Goal: Task Accomplishment & Management: Manage account settings

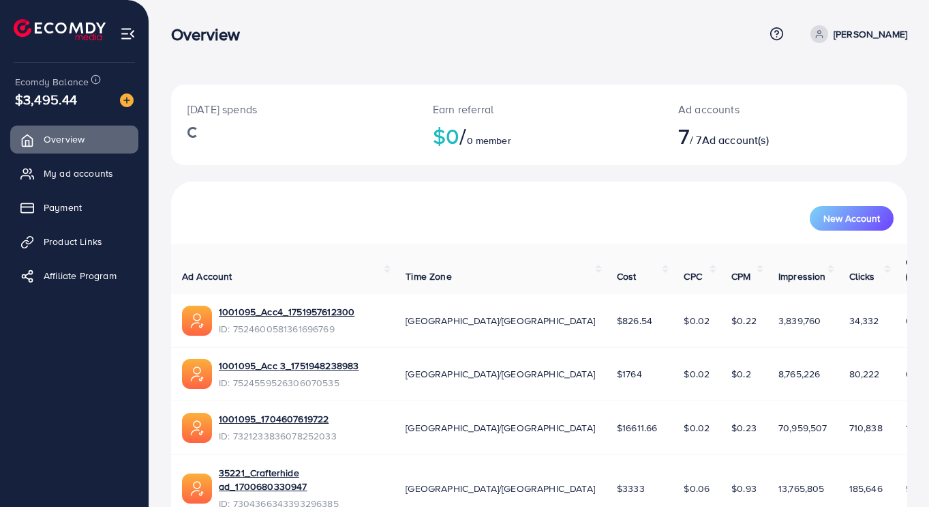
click at [95, 185] on link "My ad accounts" at bounding box center [74, 173] width 128 height 27
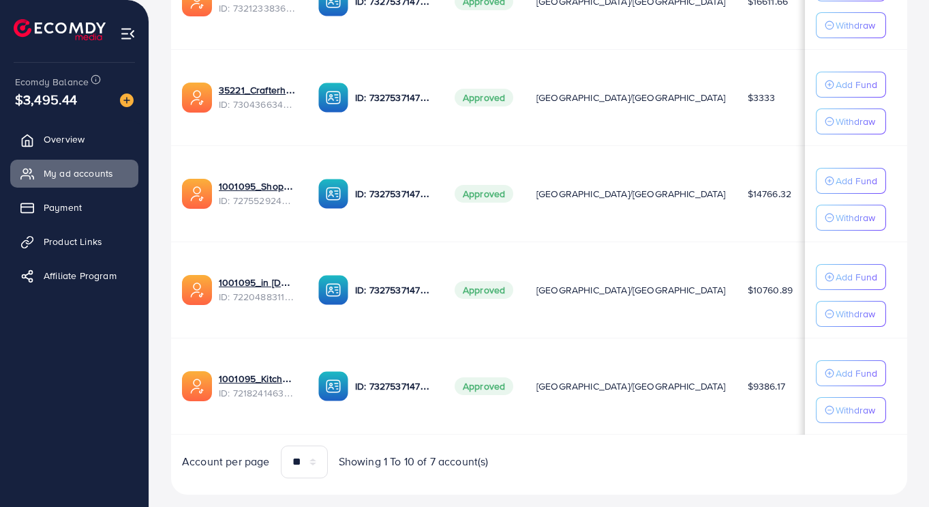
scroll to position [573, 0]
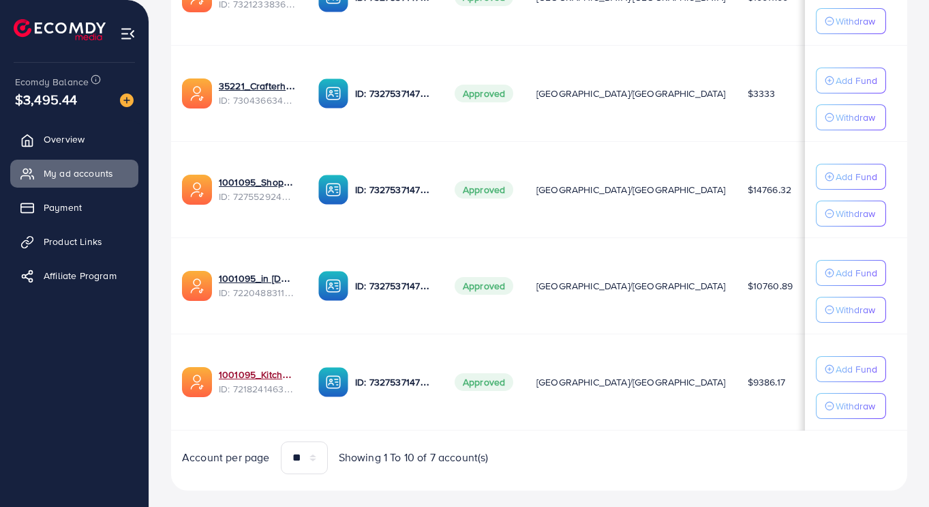
click at [259, 378] on link "1001095_Kitchenlyst_1680641549988" at bounding box center [258, 374] width 78 height 14
click at [258, 273] on link "1001095_in [DOMAIN_NAME]_1681150971525" at bounding box center [258, 278] width 78 height 14
click at [271, 184] on link "1001095_Shopping Center" at bounding box center [258, 182] width 78 height 14
click at [265, 88] on link "35221_Crafterhide ad_1700680330947" at bounding box center [258, 86] width 78 height 14
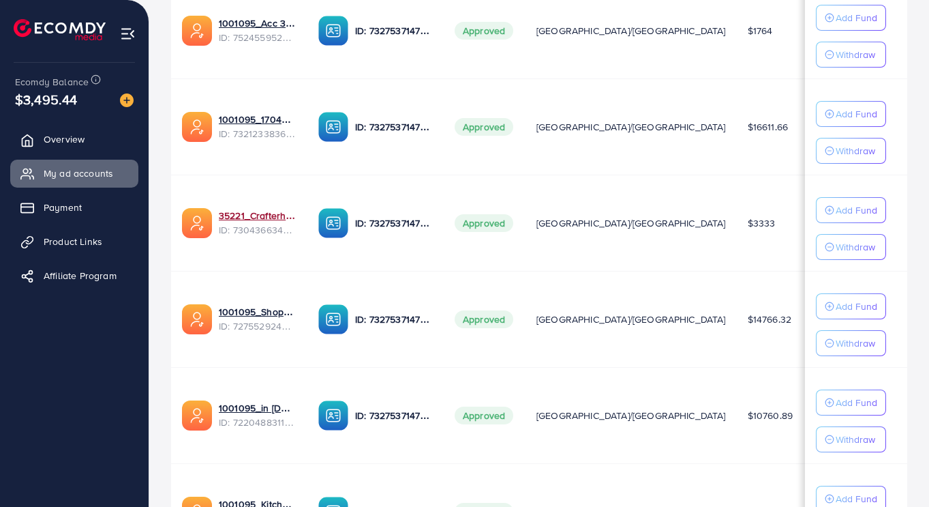
scroll to position [442, 0]
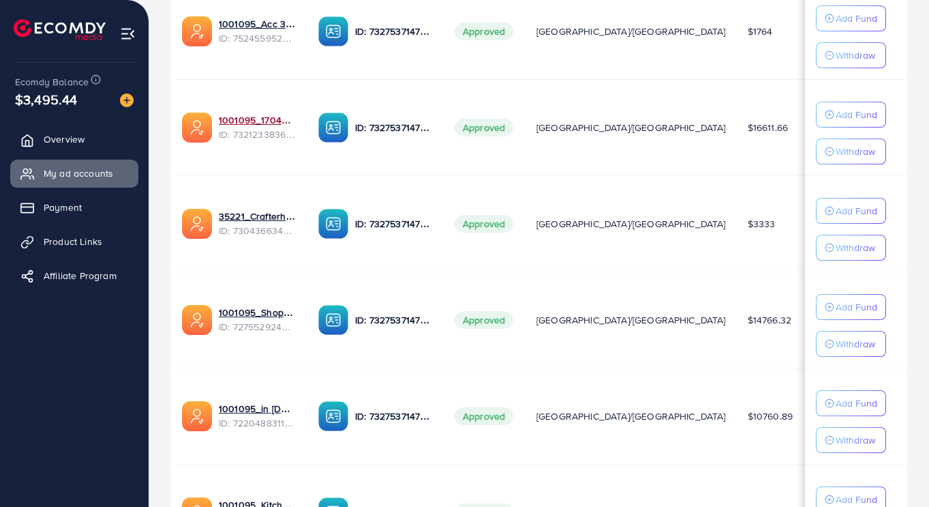
click at [248, 122] on link "1001095_1704607619722" at bounding box center [258, 120] width 78 height 14
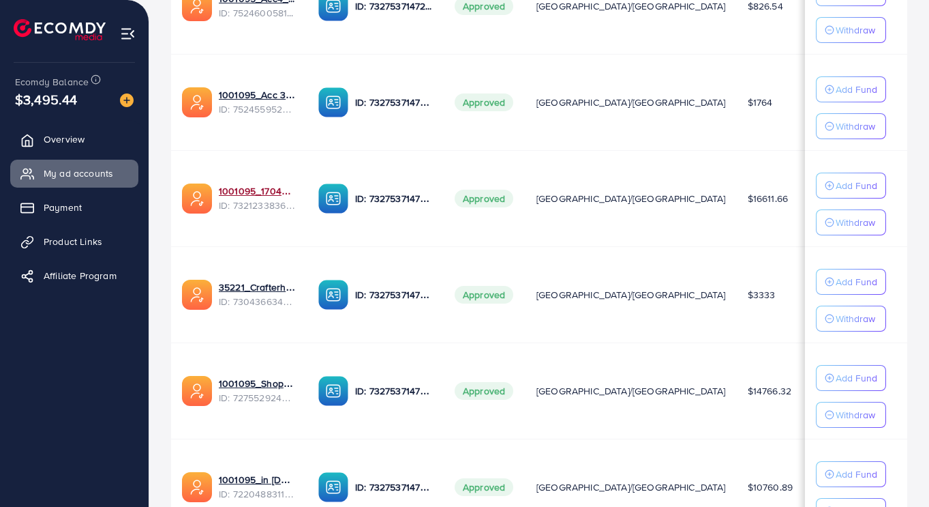
scroll to position [361, 0]
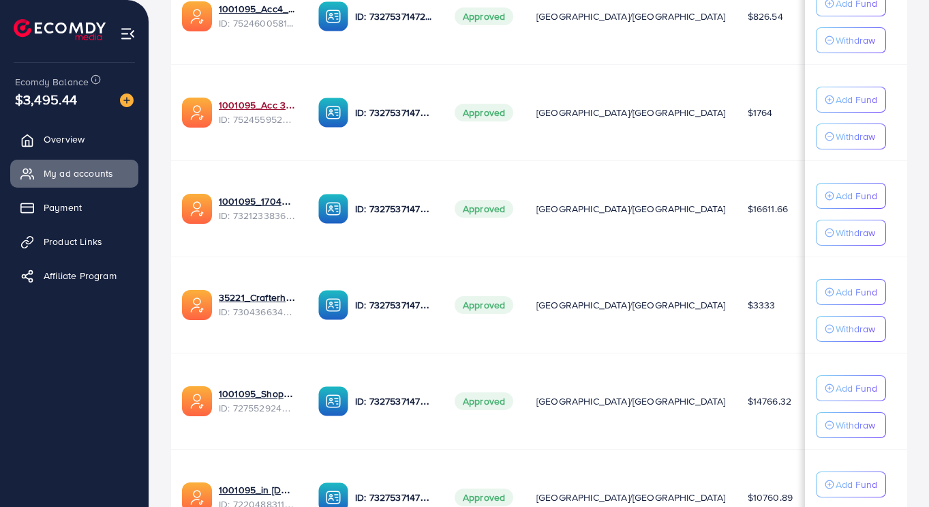
click at [276, 100] on link "1001095_Acc 3_1751948238983" at bounding box center [258, 105] width 78 height 14
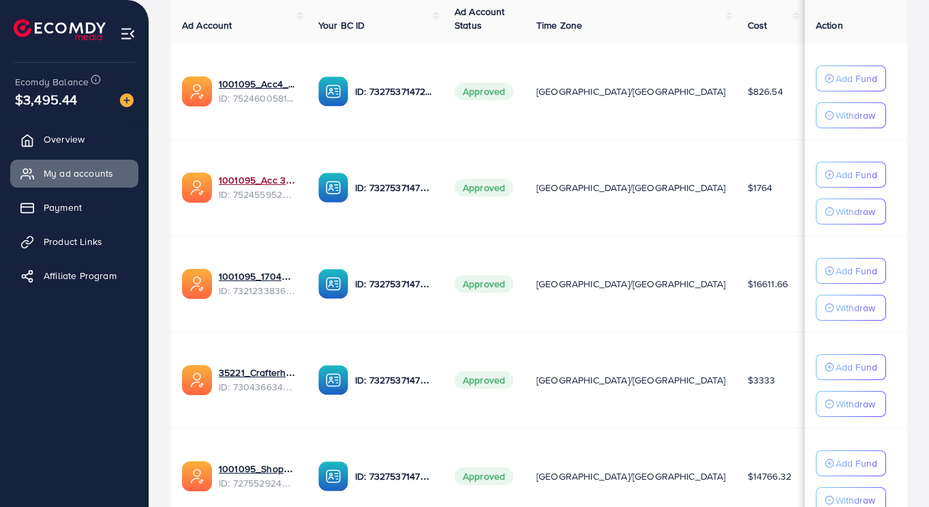
scroll to position [288, 0]
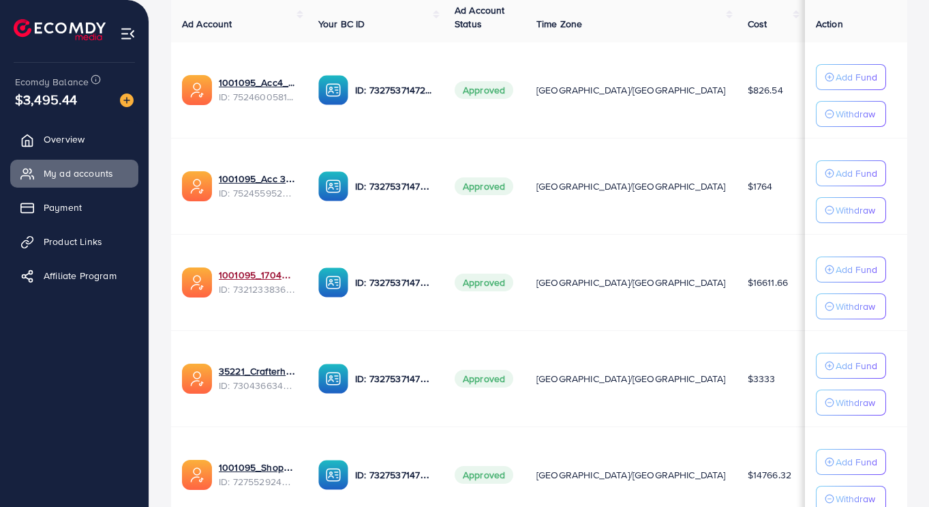
click at [260, 279] on link "1001095_1704607619722" at bounding box center [258, 275] width 78 height 14
click at [261, 183] on link "1001095_Acc 3_1751948238983" at bounding box center [258, 179] width 78 height 14
click at [262, 292] on span "ID: 7321233836078252033" at bounding box center [258, 289] width 78 height 14
click at [250, 280] on link "1001095_1704607619722" at bounding box center [258, 275] width 78 height 14
click at [262, 180] on link "1001095_Acc 3_1751948238983" at bounding box center [258, 179] width 78 height 14
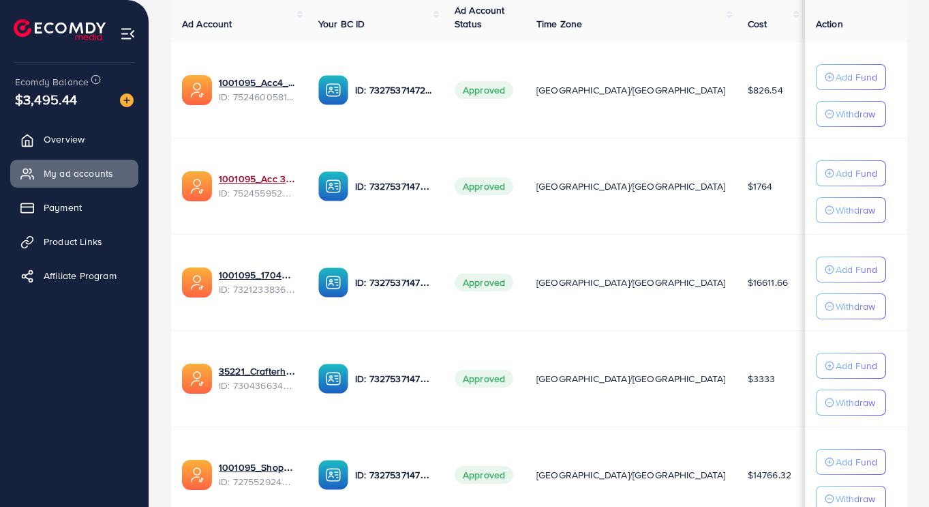
click at [259, 179] on link "1001095_Acc 3_1751948238983" at bounding box center [258, 179] width 78 height 14
click at [67, 434] on ul "Overview My ad accounts Payment Product Links Affiliate Program" at bounding box center [74, 278] width 149 height 316
click at [261, 179] on link "1001095_Acc 3_1751948238983" at bounding box center [258, 179] width 78 height 14
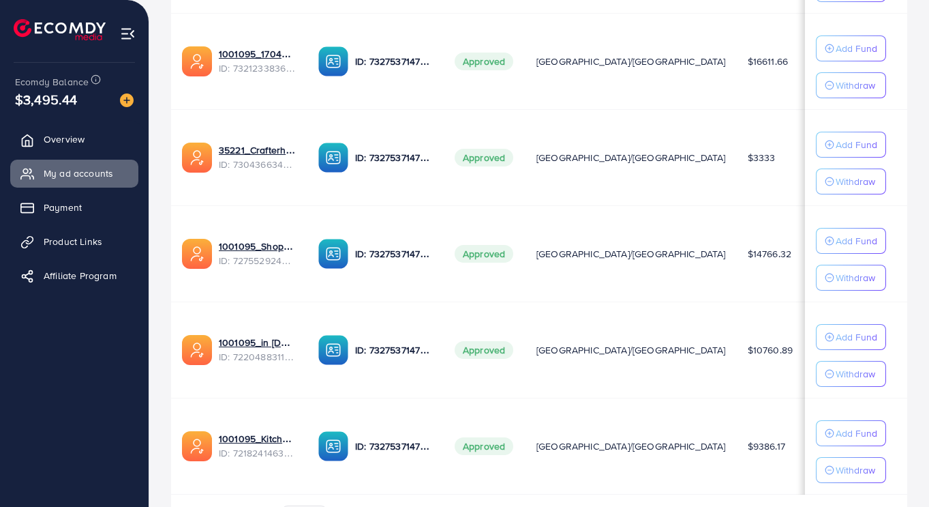
scroll to position [597, 0]
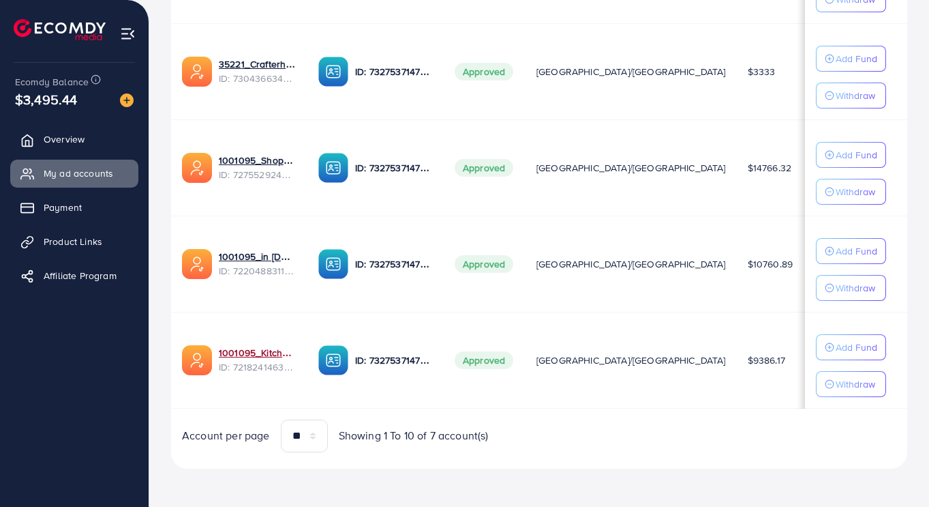
click at [267, 353] on link "1001095_Kitchenlyst_1680641549988" at bounding box center [258, 353] width 78 height 14
